Goal: Task Accomplishment & Management: Use online tool/utility

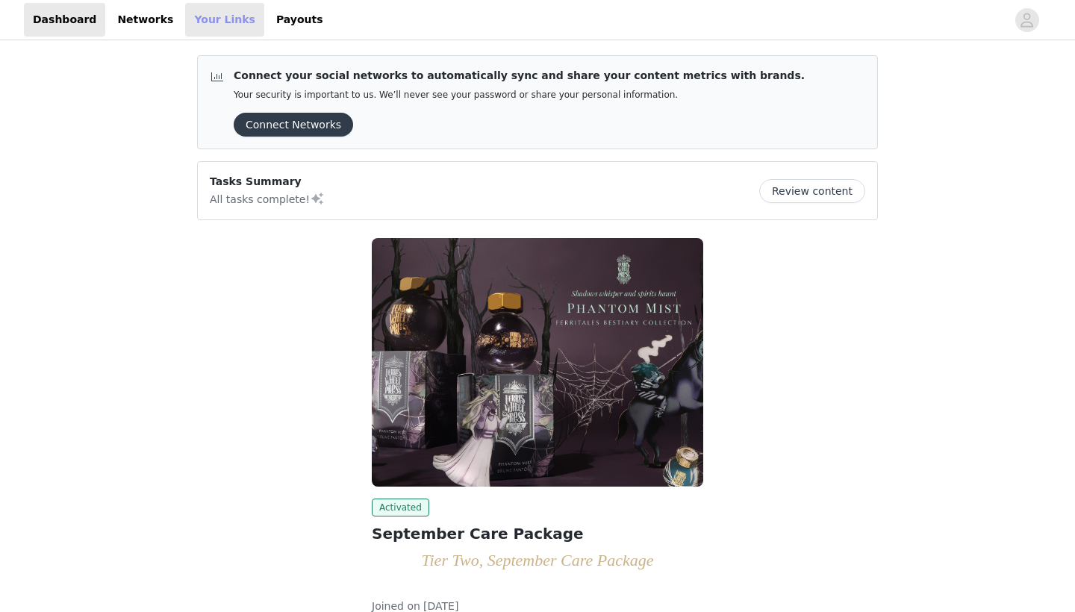
click at [186, 19] on link "Your Links" at bounding box center [224, 20] width 79 height 34
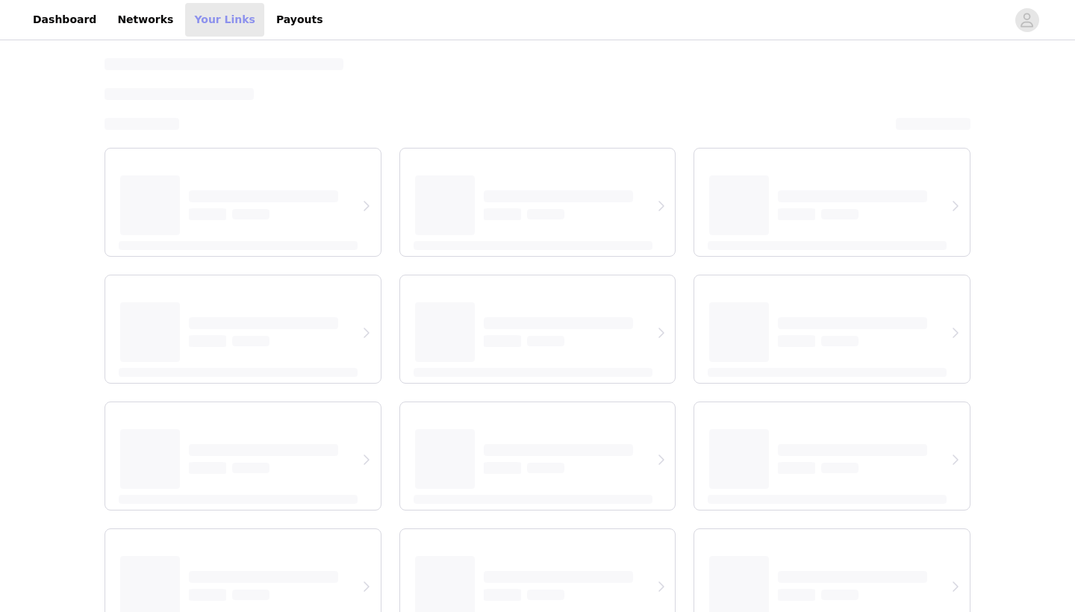
select select "12"
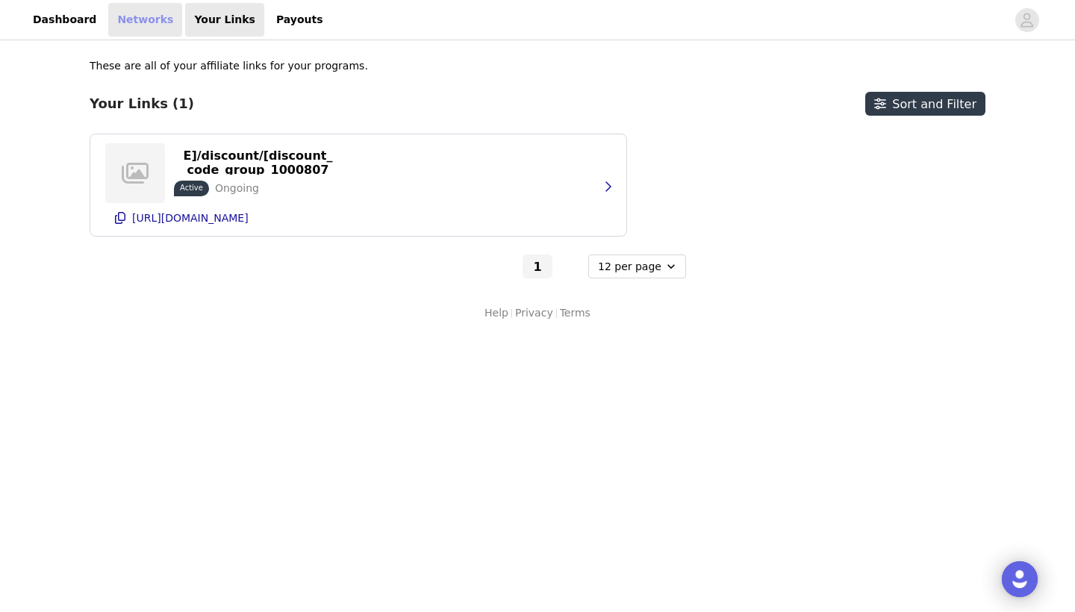
click at [119, 22] on link "Networks" at bounding box center [145, 20] width 74 height 34
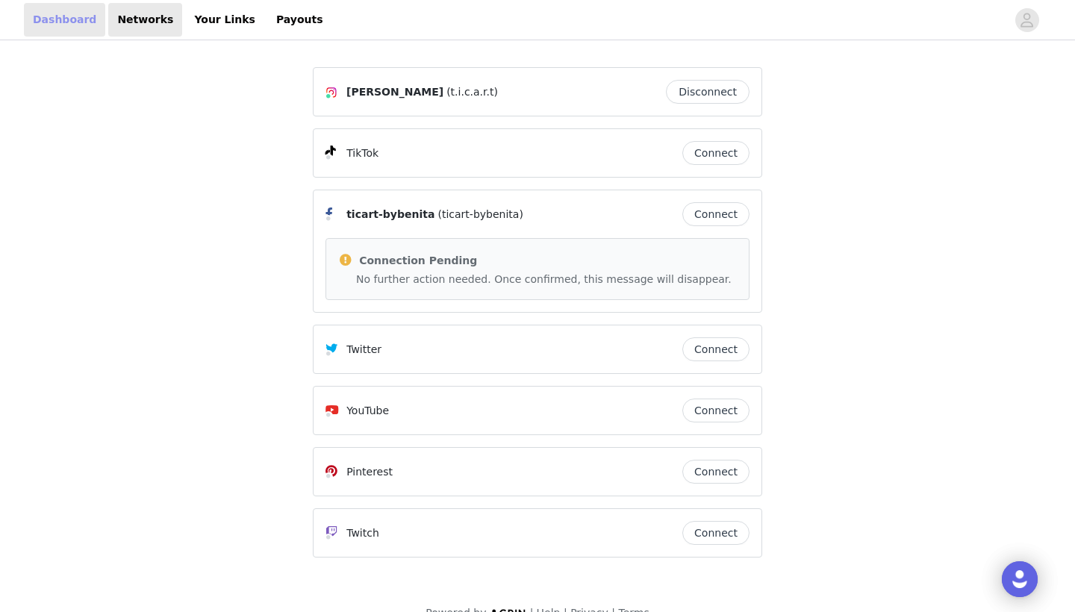
click at [72, 13] on link "Dashboard" at bounding box center [64, 20] width 81 height 34
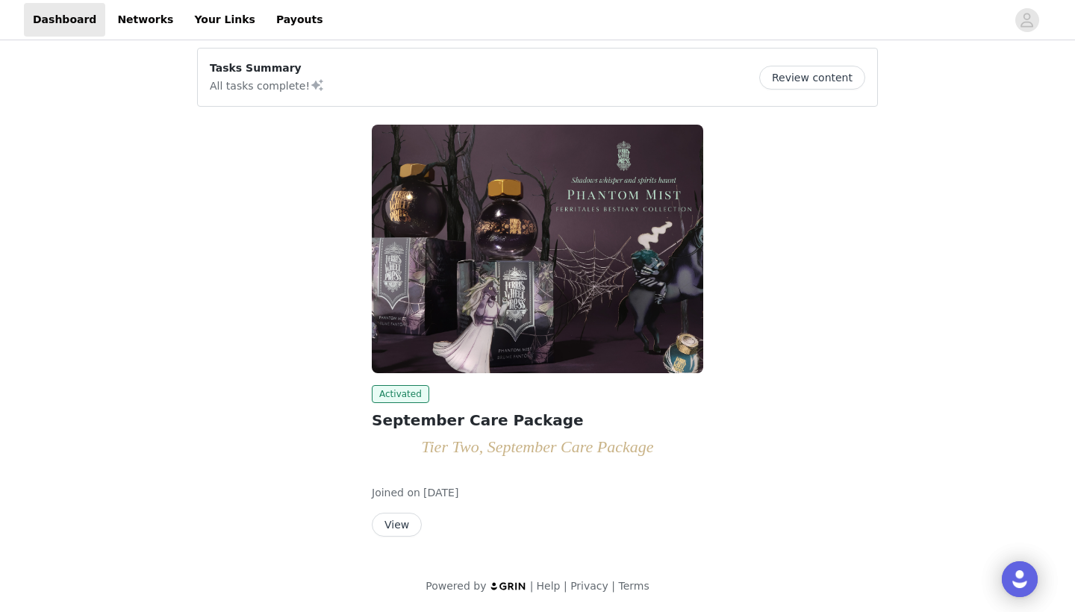
scroll to position [113, 0]
click at [393, 528] on button "View" at bounding box center [397, 525] width 50 height 24
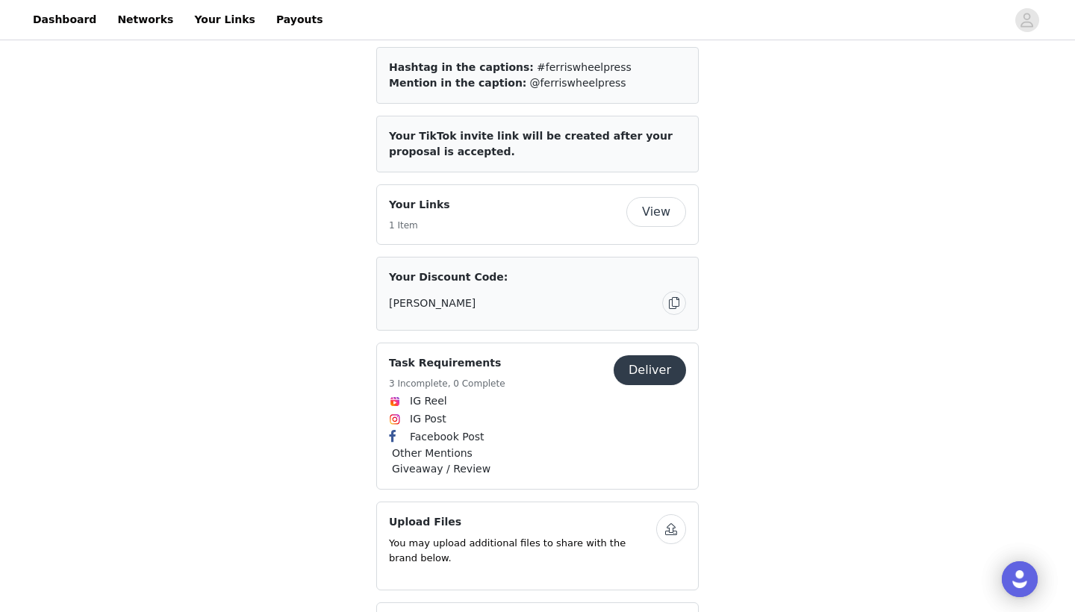
scroll to position [1874, 0]
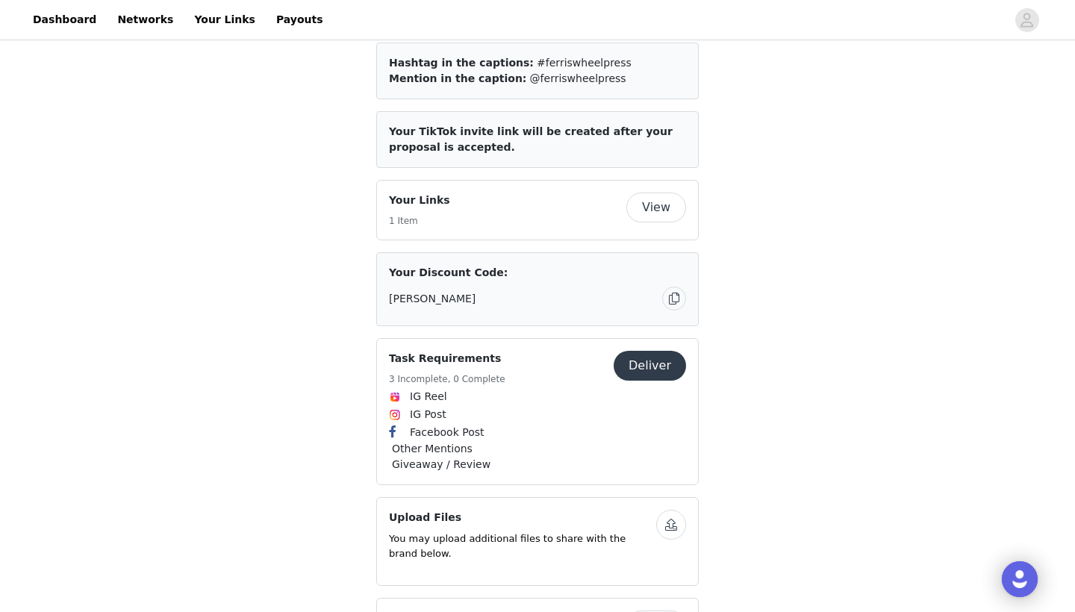
click at [655, 222] on button "View" at bounding box center [656, 208] width 60 height 30
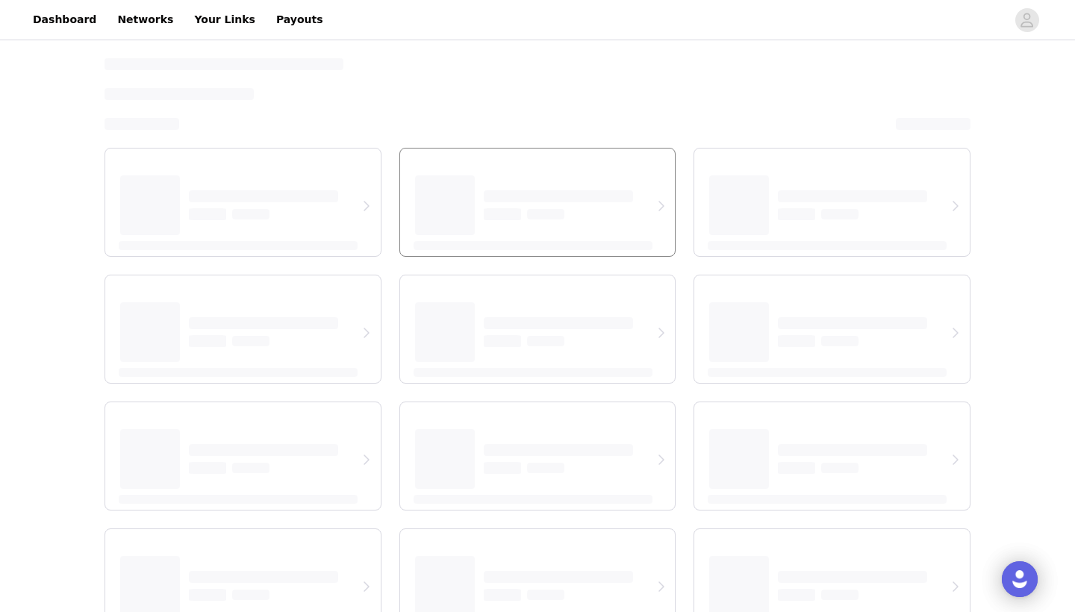
select select "12"
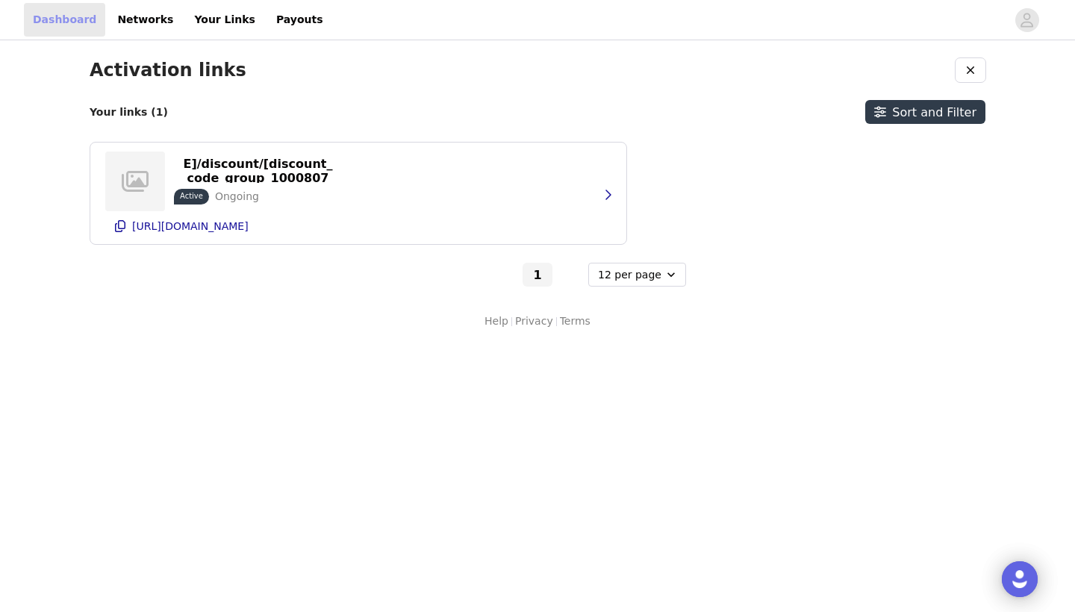
click at [66, 19] on link "Dashboard" at bounding box center [64, 20] width 81 height 34
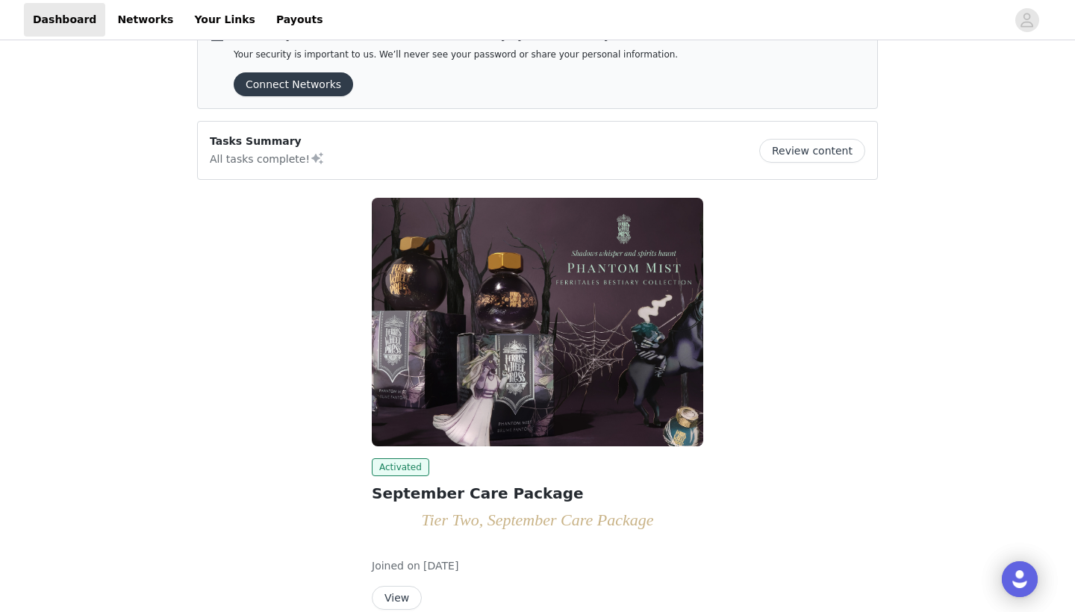
scroll to position [71, 0]
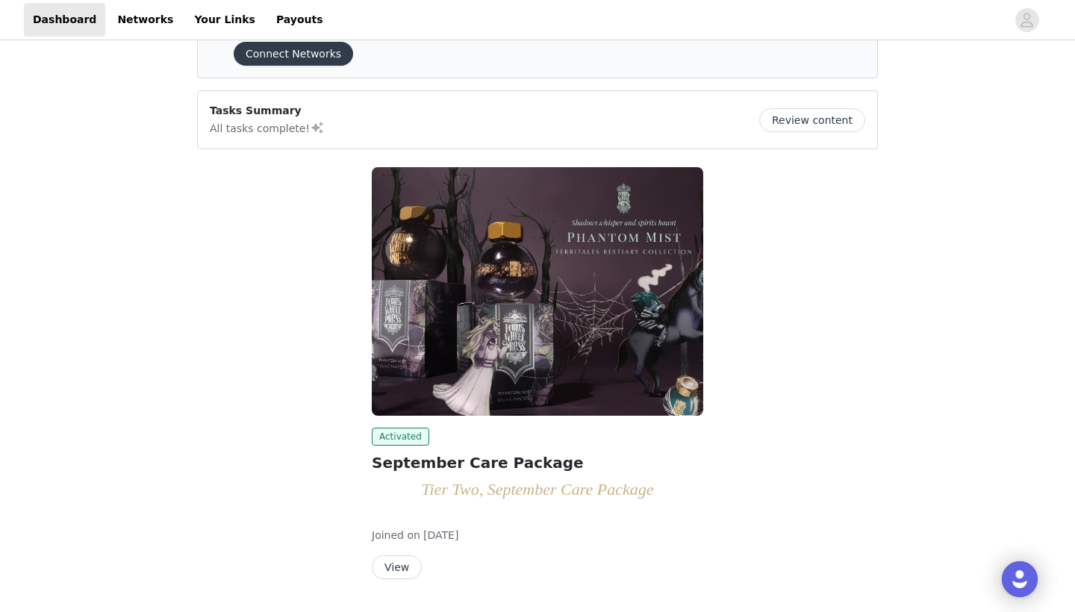
click at [413, 331] on img at bounding box center [537, 291] width 331 height 249
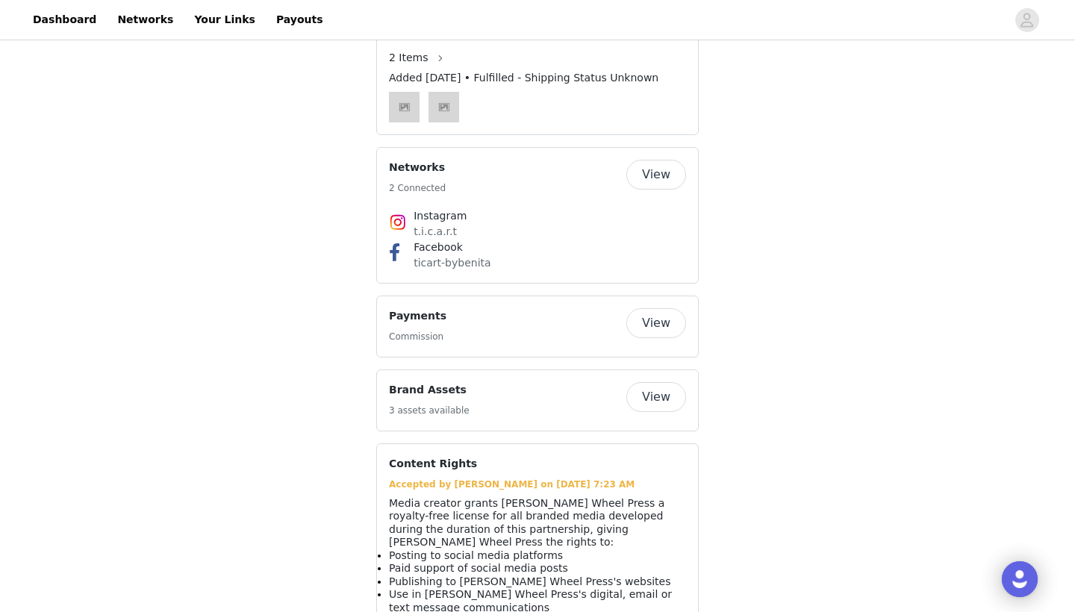
scroll to position [2498, 0]
click at [653, 191] on button "View" at bounding box center [656, 176] width 60 height 30
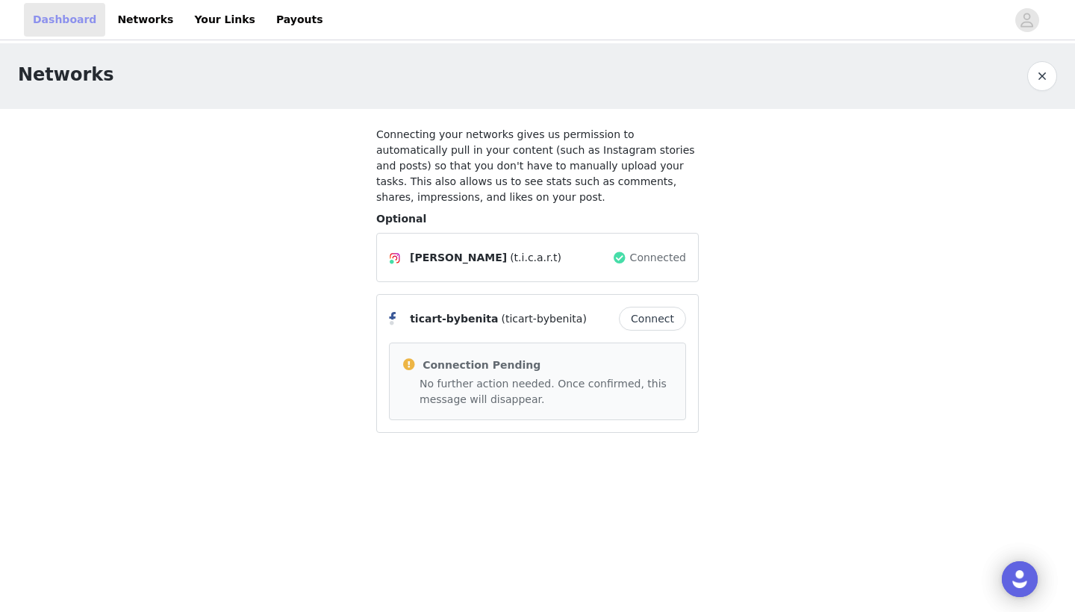
click at [56, 25] on link "Dashboard" at bounding box center [64, 20] width 81 height 34
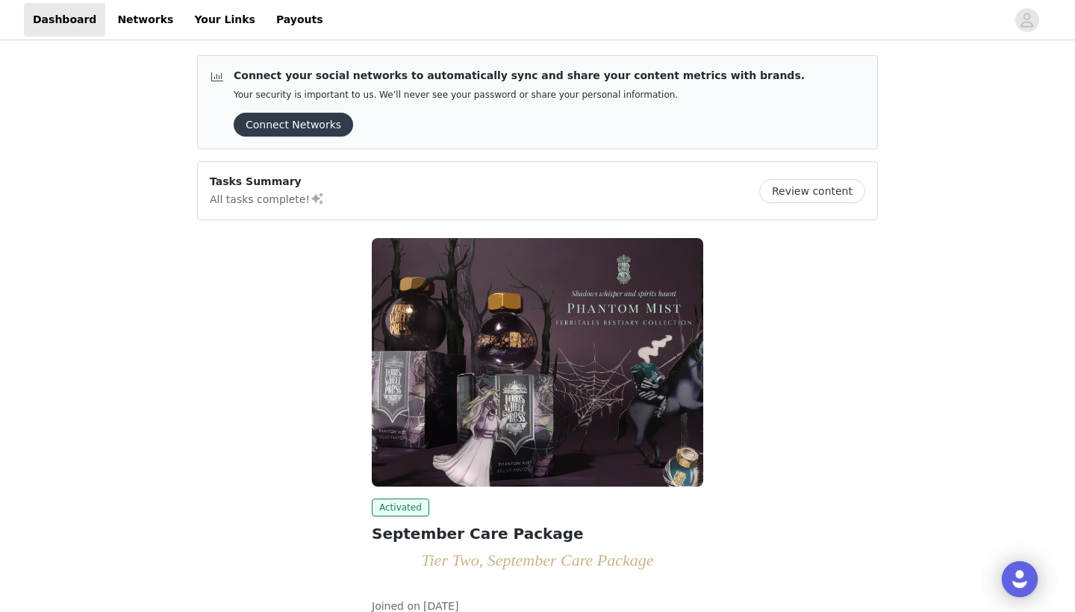
click at [456, 330] on img at bounding box center [537, 362] width 331 height 249
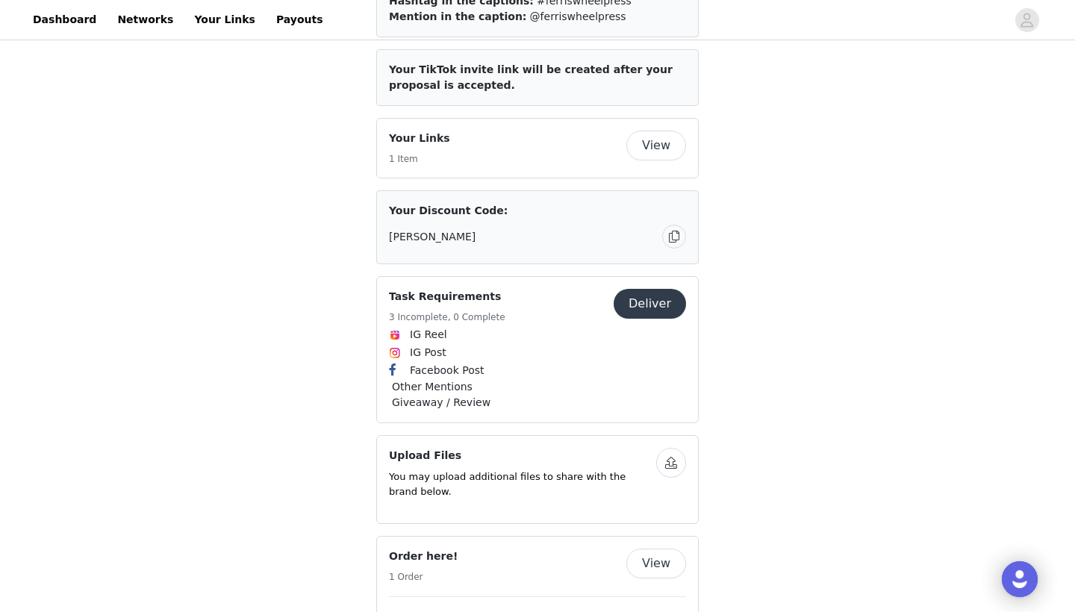
scroll to position [1944, 0]
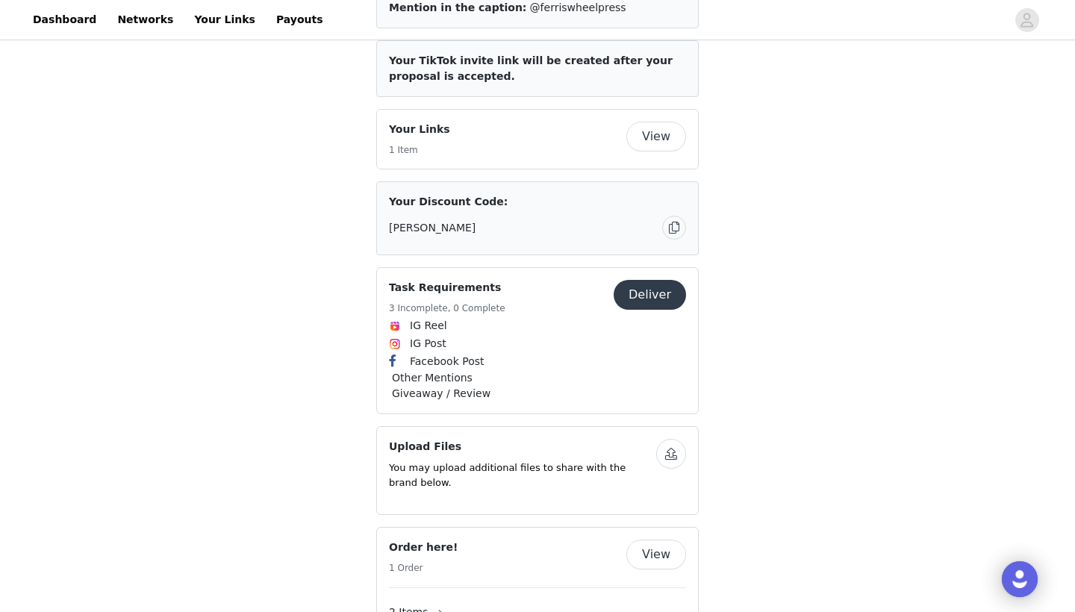
click at [643, 310] on button "Deliver" at bounding box center [650, 295] width 72 height 30
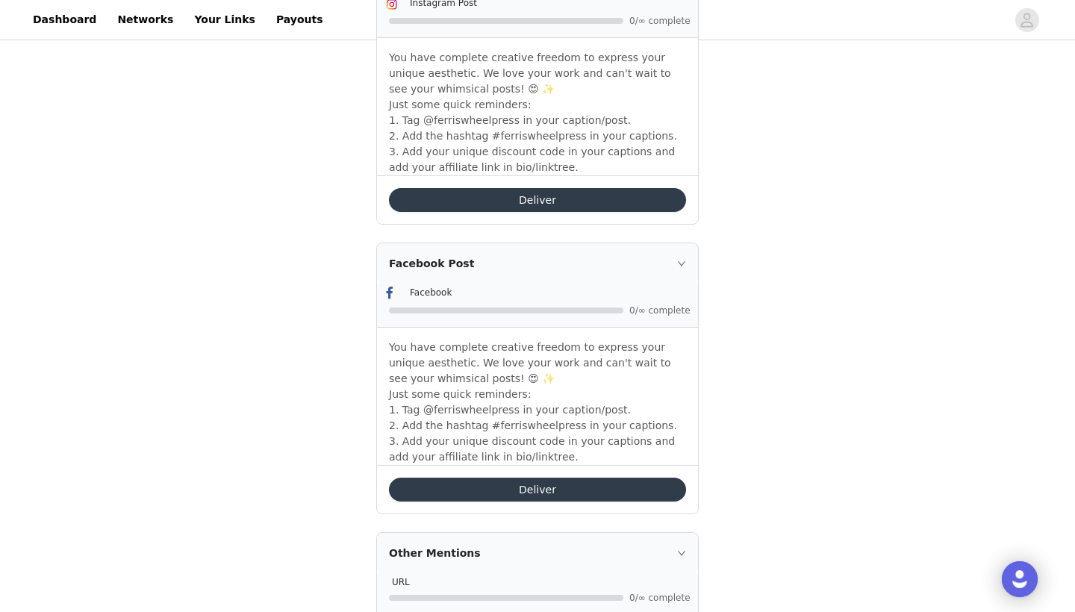
scroll to position [1159, 0]
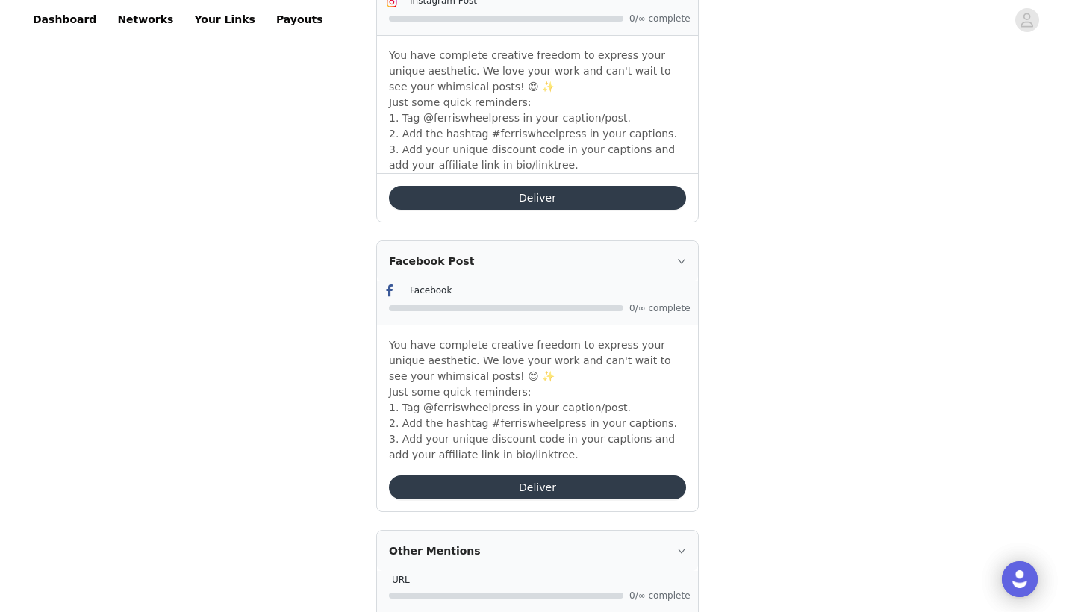
click at [470, 483] on button "Deliver" at bounding box center [537, 487] width 297 height 24
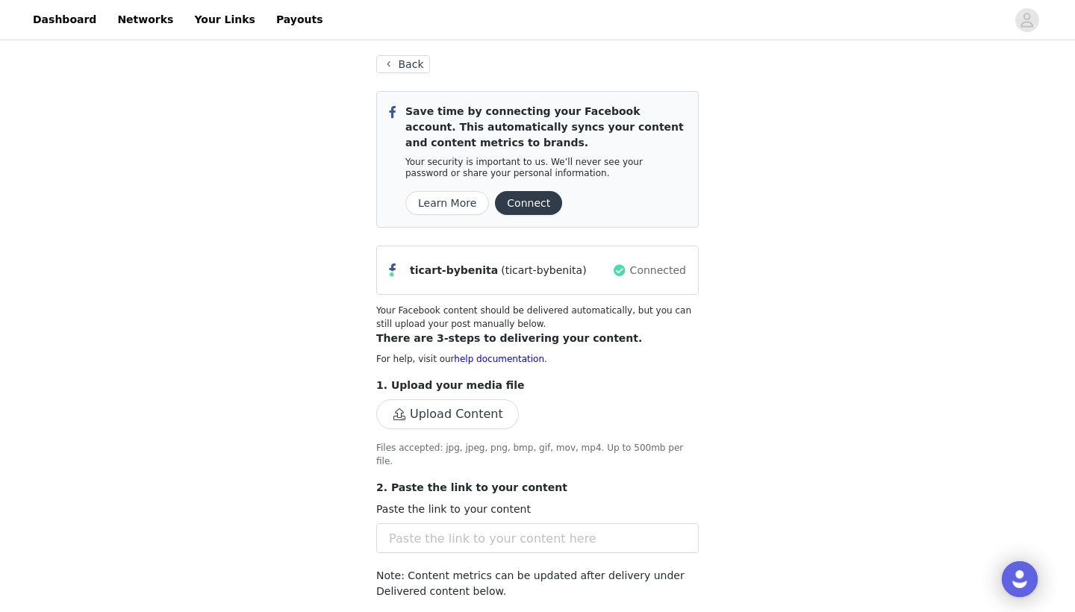
scroll to position [75, 0]
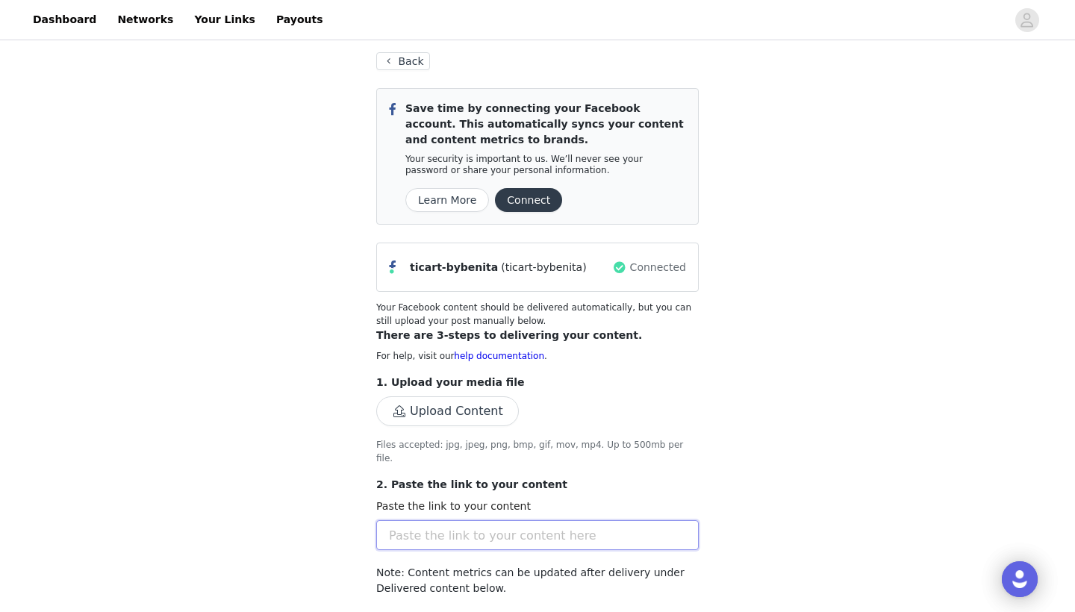
click at [396, 525] on input "text" at bounding box center [537, 535] width 322 height 30
paste input "[URL][DOMAIN_NAME]"
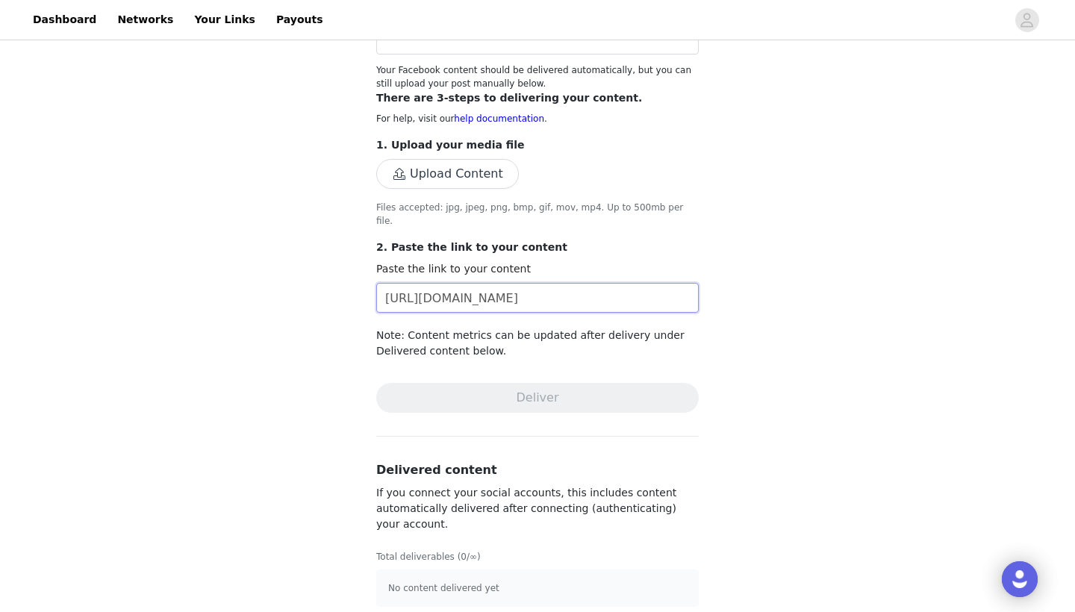
scroll to position [311, 0]
type input "[URL][DOMAIN_NAME]"
click at [453, 176] on button "Upload Content" at bounding box center [447, 175] width 143 height 30
click at [405, 178] on button "Upload Content" at bounding box center [447, 175] width 143 height 30
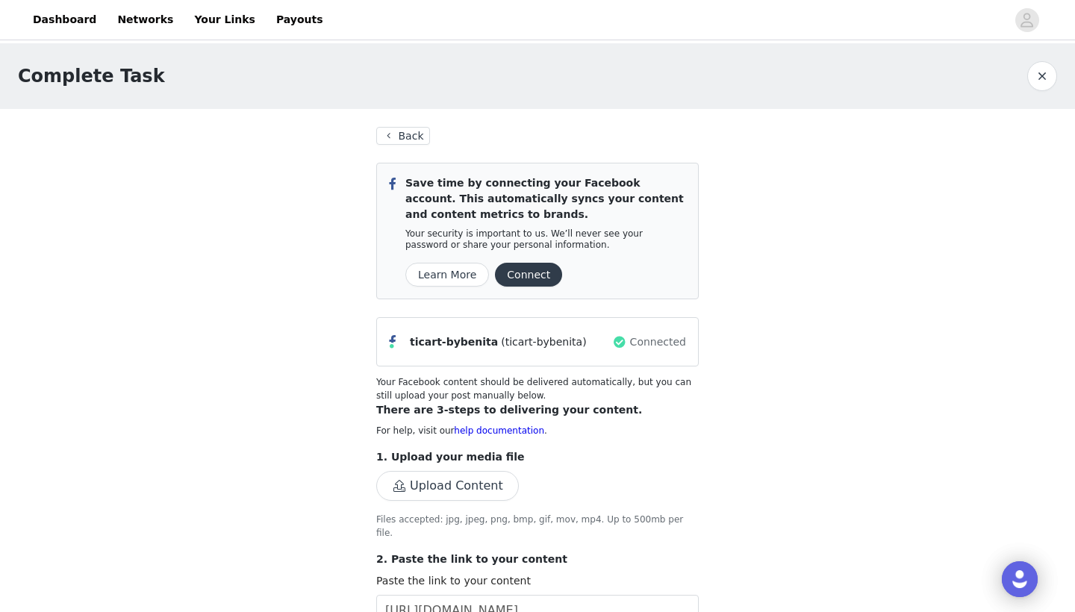
scroll to position [0, 0]
click at [511, 273] on button "Connect" at bounding box center [528, 275] width 67 height 24
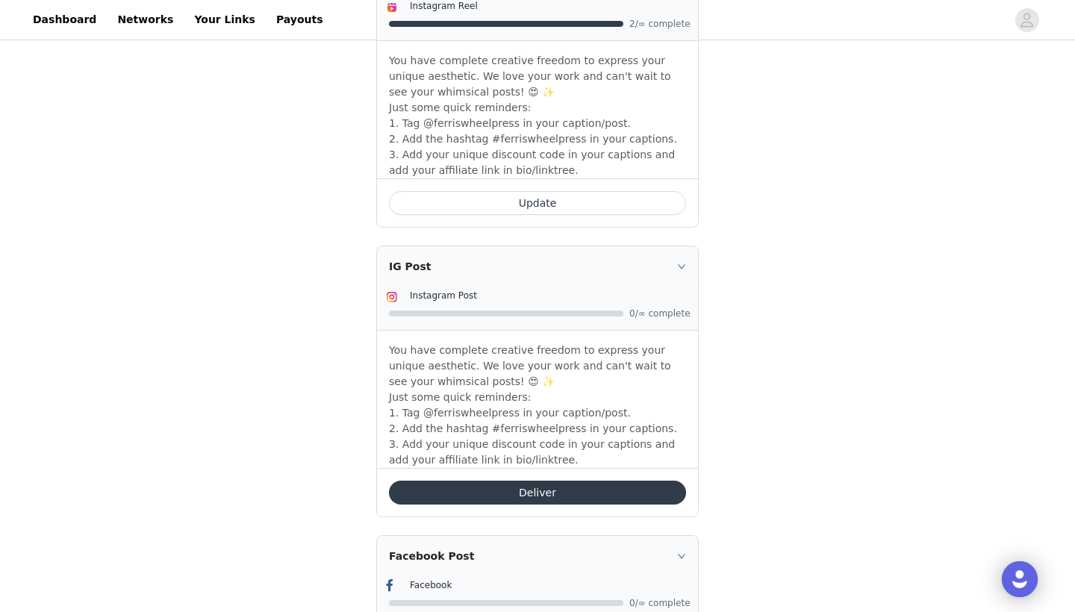
scroll to position [863, 0]
